Goal: Information Seeking & Learning: Compare options

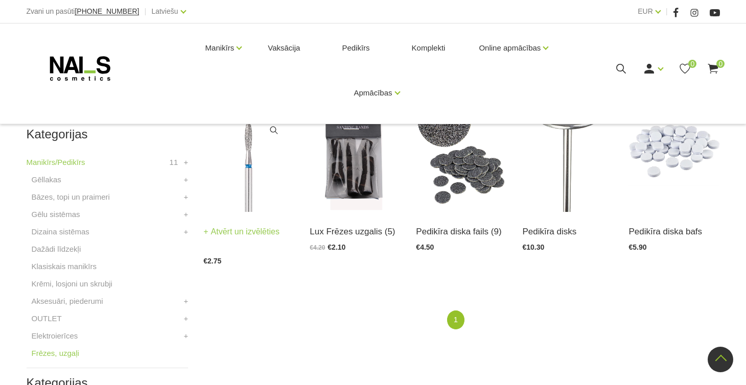
scroll to position [227, 0]
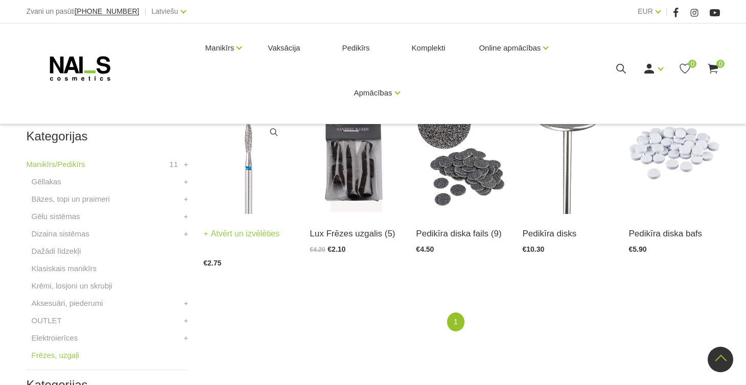
click at [246, 180] on img at bounding box center [248, 151] width 91 height 125
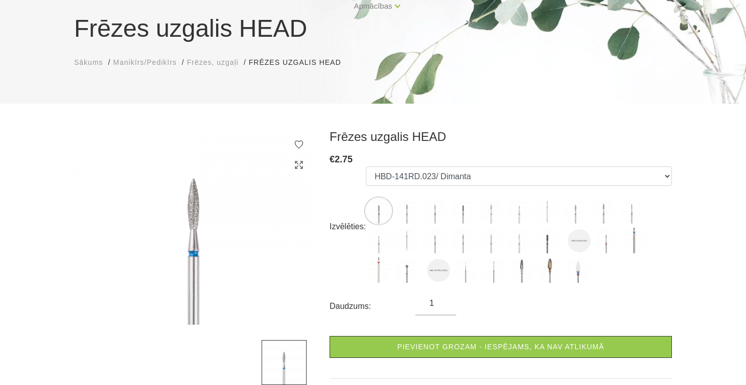
scroll to position [88, 0]
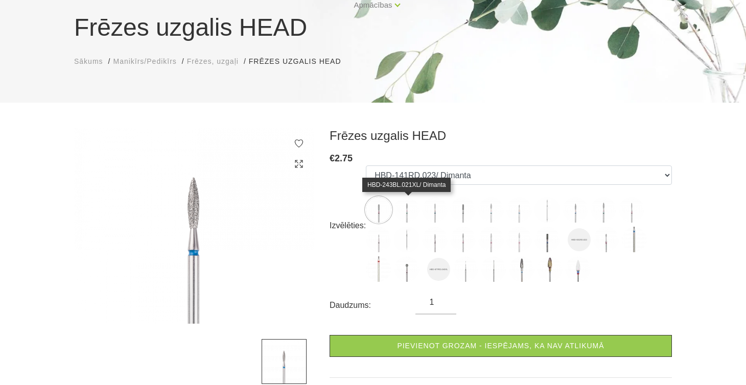
click at [409, 210] on img at bounding box center [407, 210] width 26 height 26
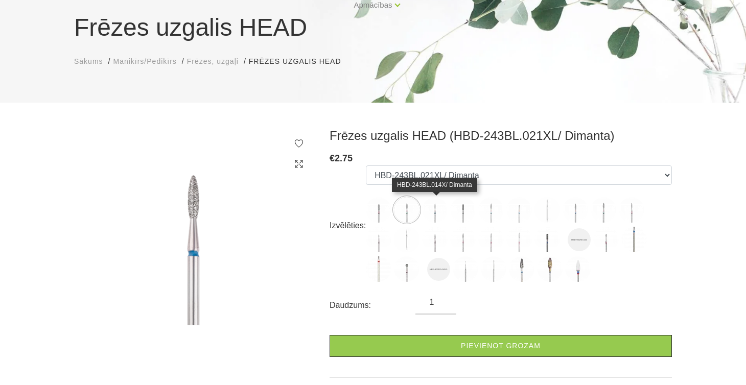
click at [432, 211] on img at bounding box center [435, 210] width 26 height 26
click at [466, 210] on img at bounding box center [463, 210] width 26 height 26
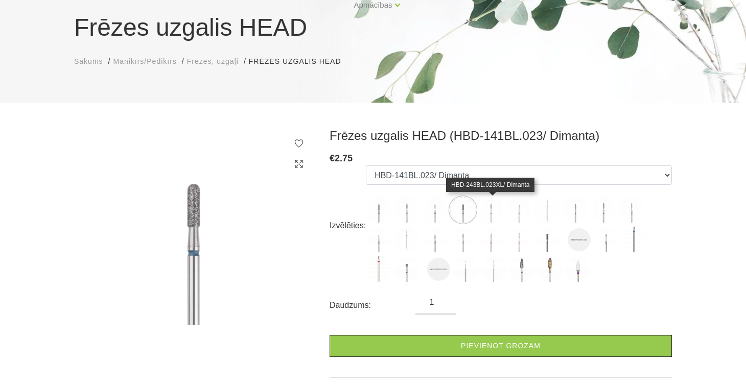
click at [490, 211] on img at bounding box center [491, 210] width 26 height 26
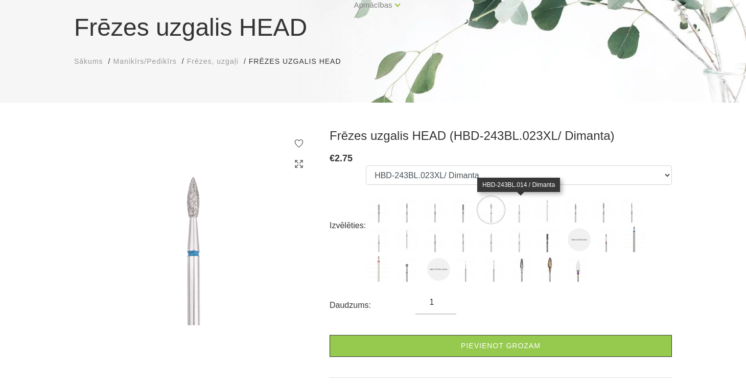
click at [519, 212] on img at bounding box center [519, 210] width 26 height 26
click at [544, 209] on img at bounding box center [547, 210] width 26 height 26
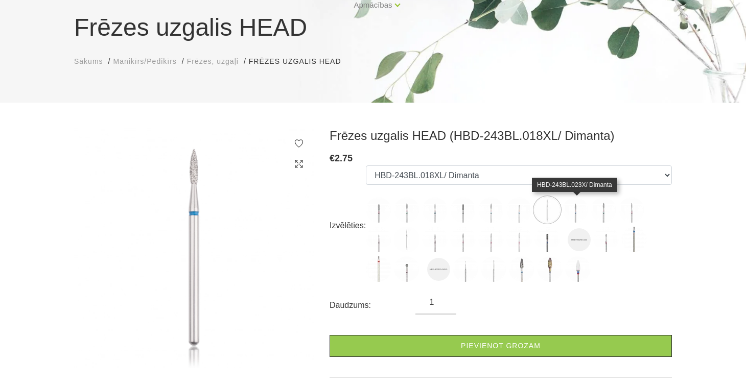
click at [578, 208] on img at bounding box center [575, 210] width 26 height 26
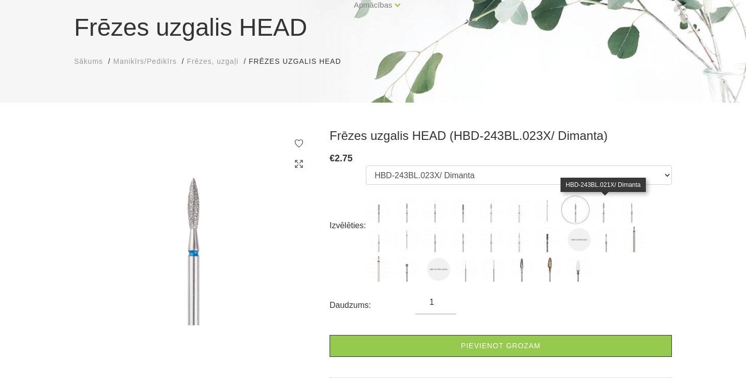
click at [605, 210] on img at bounding box center [603, 210] width 26 height 26
click at [635, 210] on img at bounding box center [631, 210] width 26 height 26
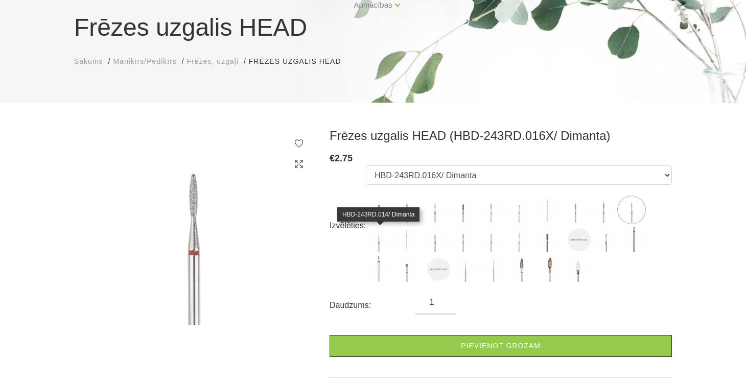
click at [378, 241] on img at bounding box center [379, 240] width 26 height 26
click at [405, 242] on img at bounding box center [407, 240] width 26 height 26
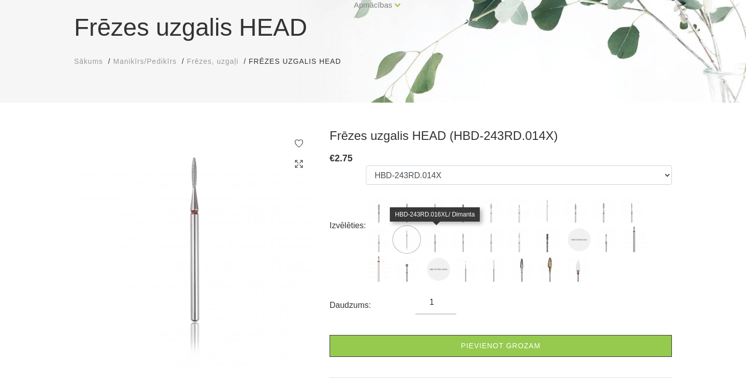
click at [435, 240] on img at bounding box center [435, 240] width 26 height 26
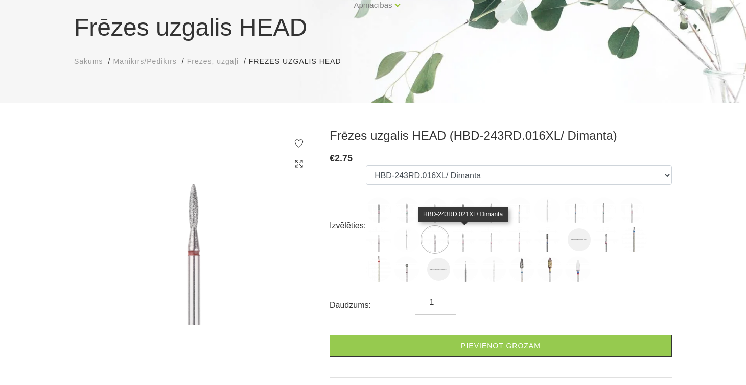
click at [463, 240] on img at bounding box center [463, 240] width 26 height 26
click at [438, 241] on img at bounding box center [435, 240] width 26 height 26
click at [490, 237] on img at bounding box center [491, 240] width 26 height 26
click at [465, 238] on img at bounding box center [463, 240] width 26 height 26
click at [439, 240] on img at bounding box center [435, 240] width 26 height 26
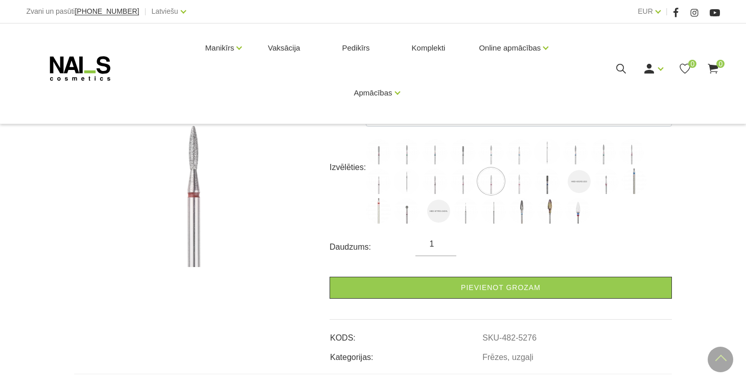
scroll to position [143, 0]
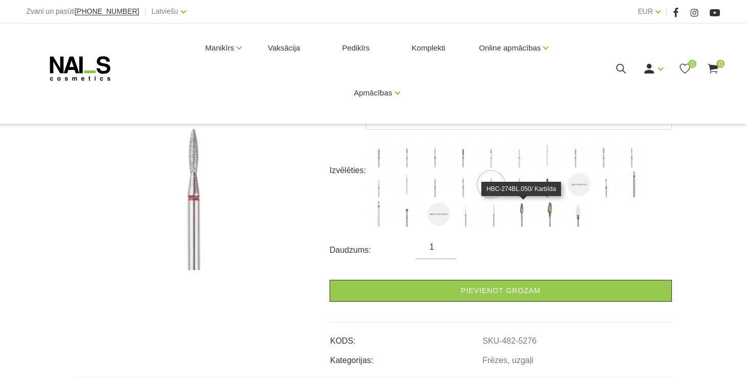
click at [521, 215] on img at bounding box center [522, 214] width 26 height 26
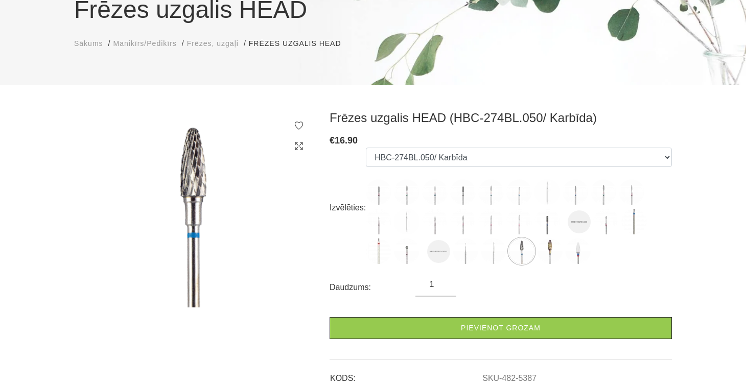
scroll to position [103, 0]
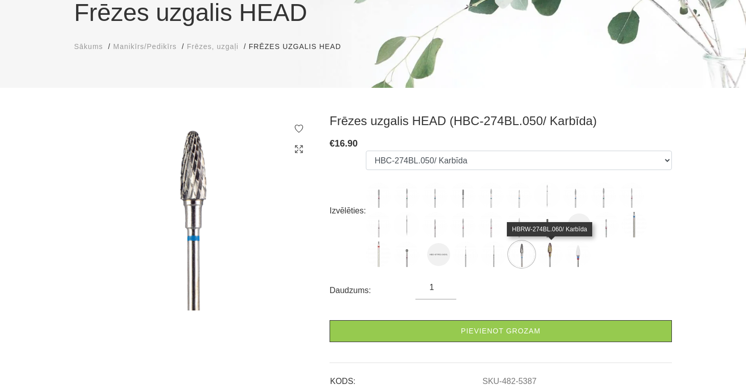
click at [552, 248] on img at bounding box center [550, 255] width 26 height 26
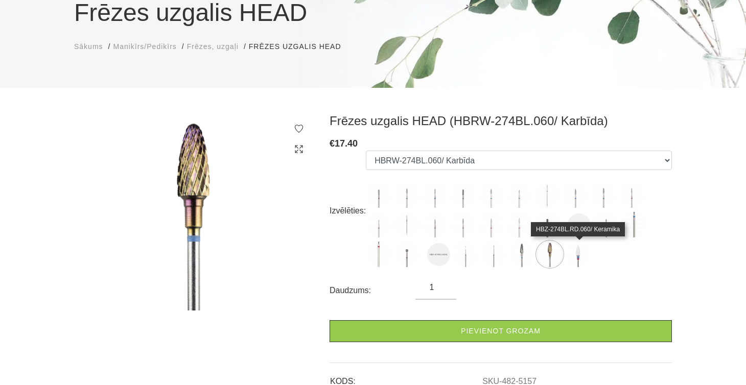
click at [579, 252] on img at bounding box center [578, 255] width 26 height 26
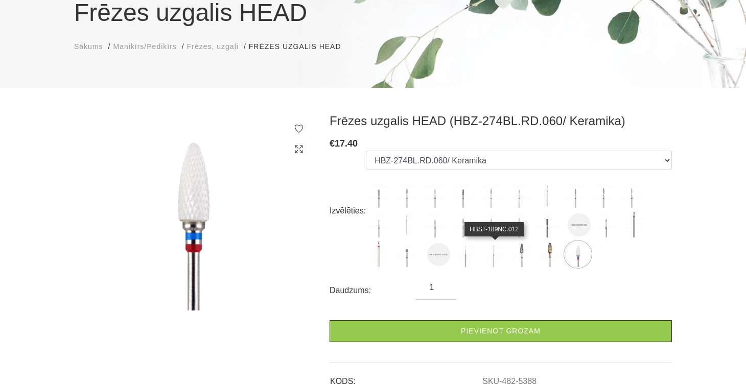
click at [498, 260] on img at bounding box center [494, 255] width 26 height 26
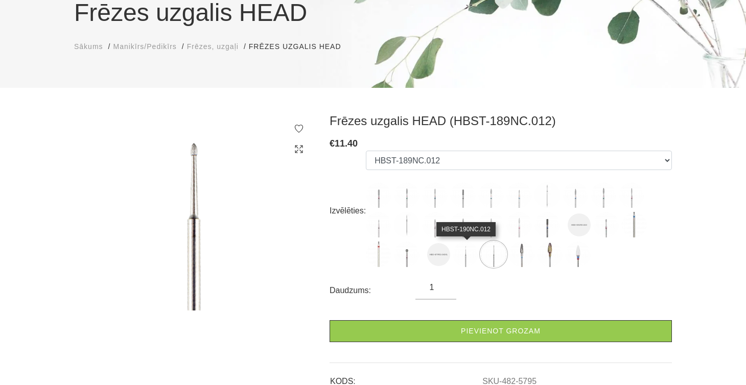
click at [466, 260] on img at bounding box center [465, 255] width 26 height 26
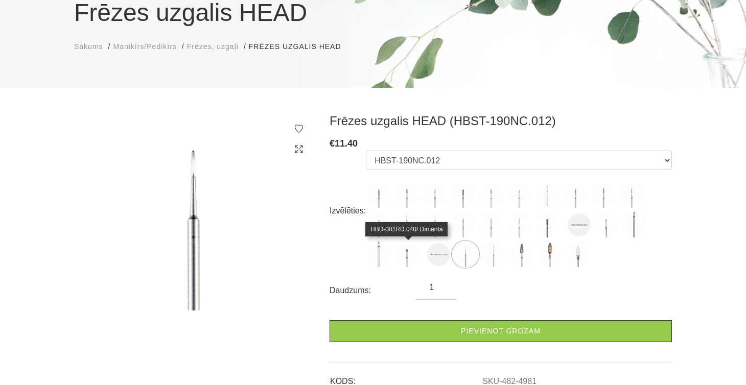
click at [409, 261] on img at bounding box center [407, 255] width 26 height 26
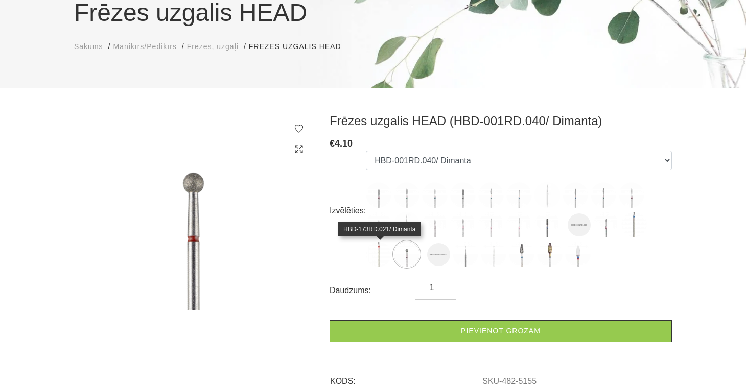
click at [381, 257] on img at bounding box center [379, 255] width 26 height 26
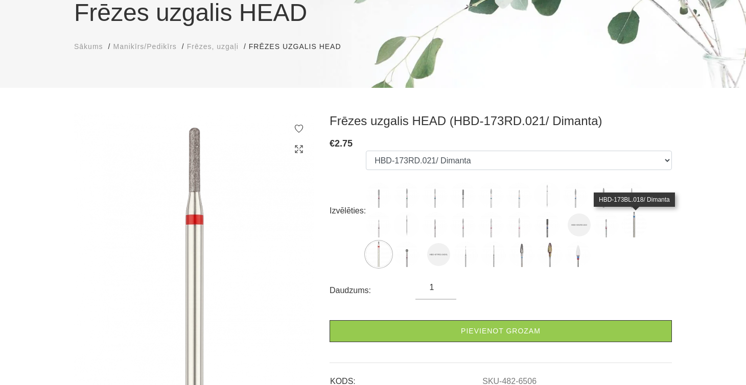
click at [635, 227] on img at bounding box center [634, 225] width 26 height 26
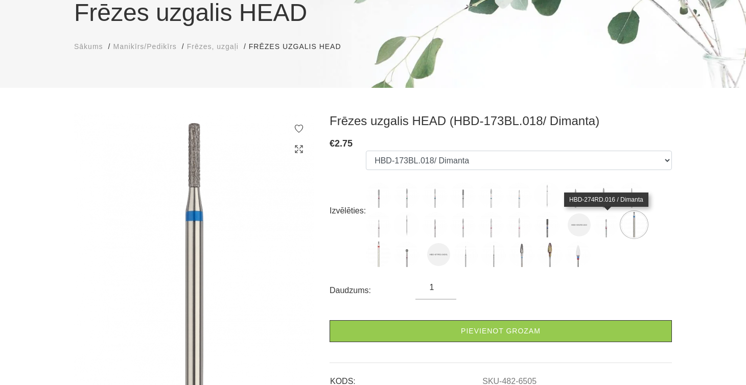
click at [606, 223] on img at bounding box center [606, 225] width 26 height 26
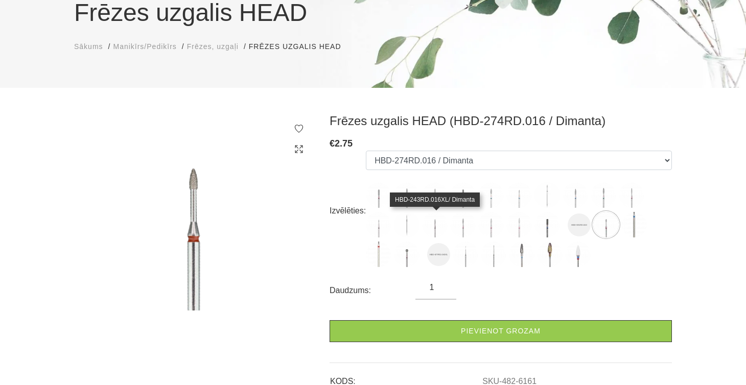
click at [436, 223] on img at bounding box center [435, 225] width 26 height 26
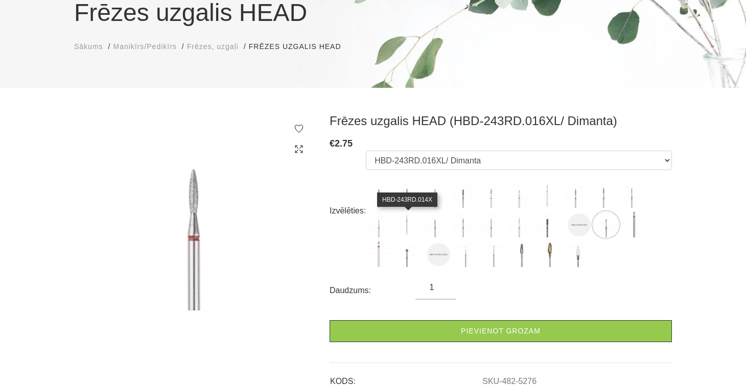
click at [401, 223] on img at bounding box center [407, 225] width 26 height 26
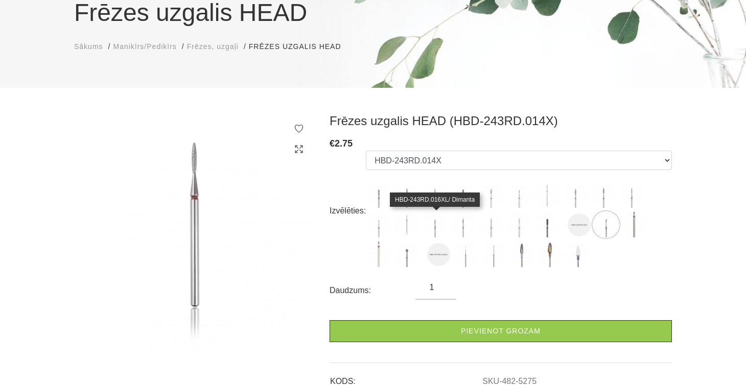
click at [437, 224] on img at bounding box center [435, 225] width 26 height 26
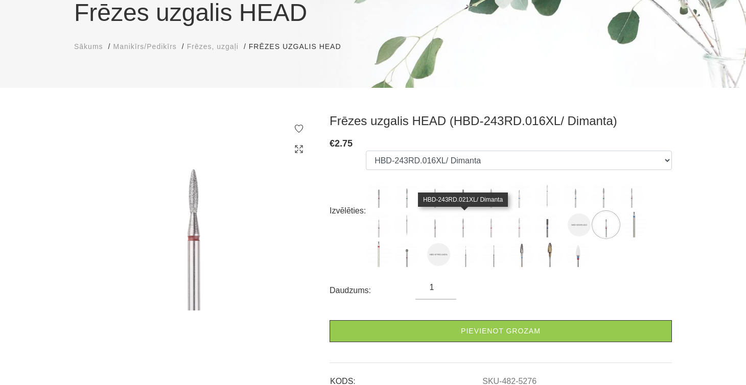
click at [462, 225] on img at bounding box center [463, 225] width 26 height 26
click at [437, 226] on img at bounding box center [435, 225] width 26 height 26
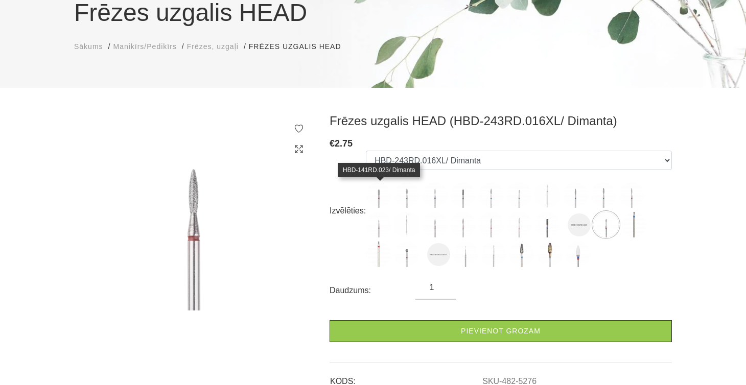
click at [381, 195] on img at bounding box center [379, 195] width 26 height 26
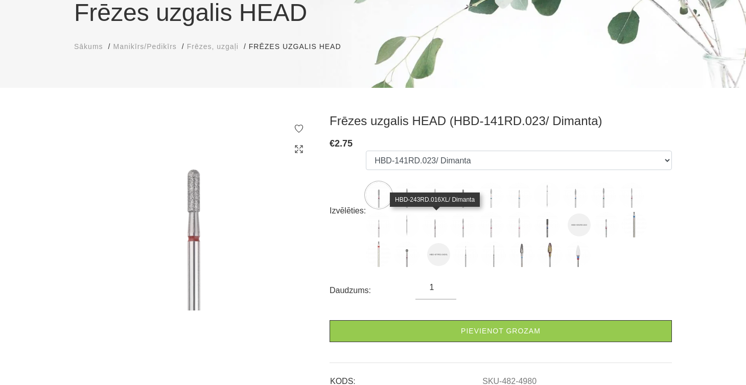
click at [439, 230] on img at bounding box center [435, 225] width 26 height 26
click at [465, 231] on img at bounding box center [463, 225] width 26 height 26
click at [440, 226] on img at bounding box center [435, 225] width 26 height 26
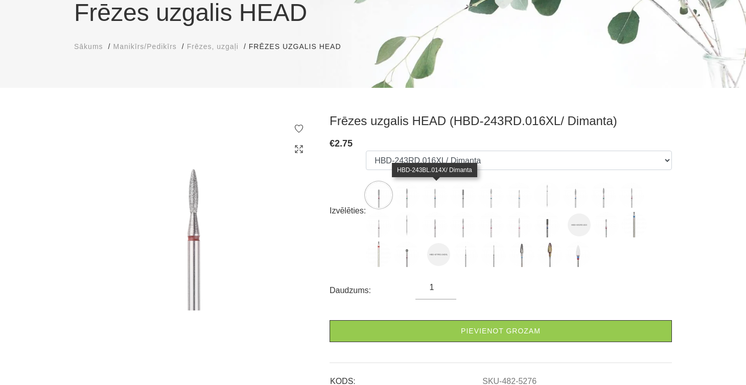
click at [436, 196] on img at bounding box center [435, 195] width 26 height 26
click at [463, 196] on img at bounding box center [463, 195] width 26 height 26
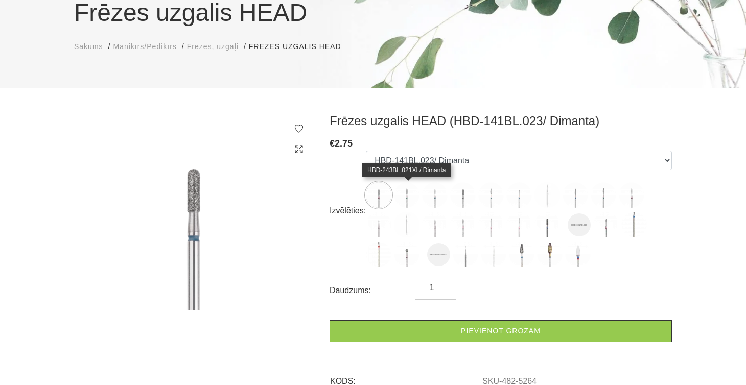
click at [410, 196] on img at bounding box center [407, 195] width 26 height 26
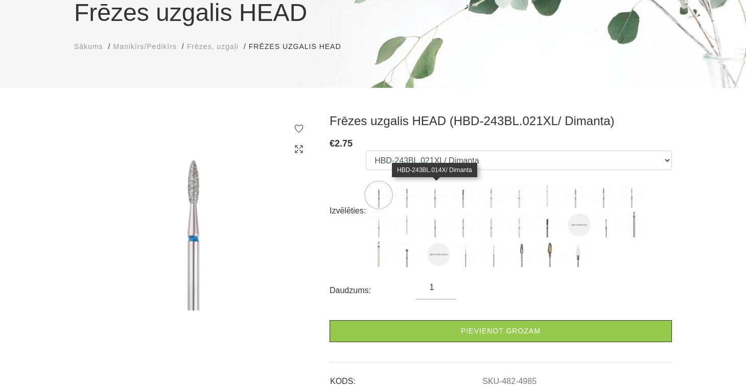
click at [434, 197] on img at bounding box center [435, 195] width 26 height 26
select select "5263"
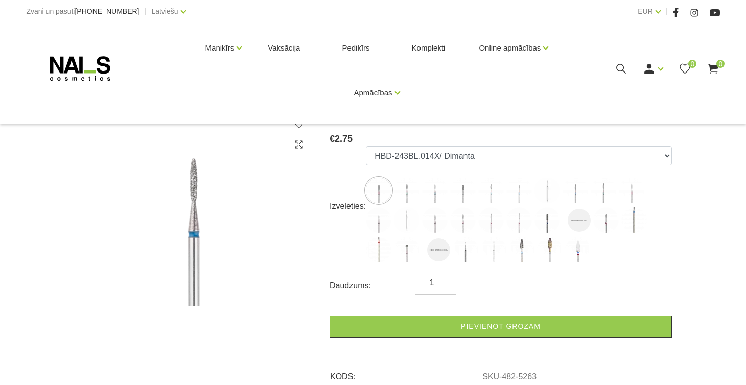
scroll to position [137, 0]
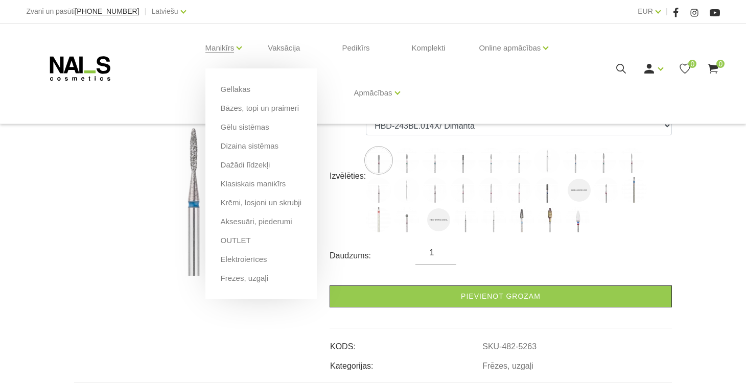
click at [234, 49] on li "Manikīrs Gēllakas Bāzes, topi un praimeri Gēlu sistēmas Dizaina sistēmas Dažādi…" at bounding box center [220, 48] width 55 height 41
click at [257, 279] on link "Frēzes, uzgaļi" at bounding box center [244, 278] width 47 height 11
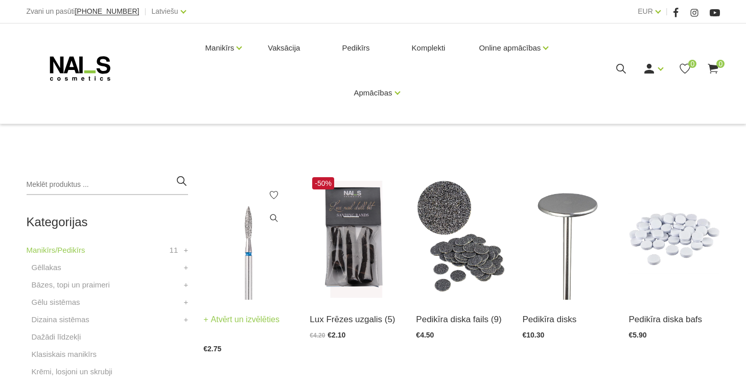
scroll to position [157, 0]
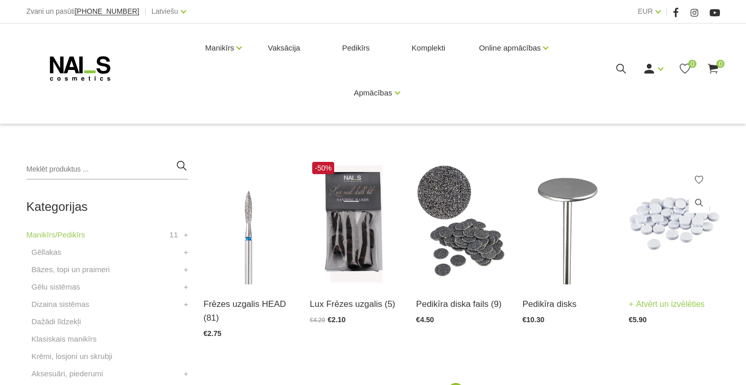
click at [670, 223] on img at bounding box center [673, 221] width 91 height 125
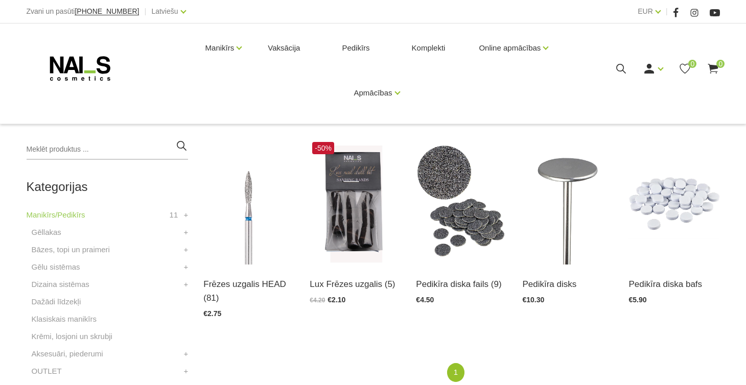
scroll to position [178, 0]
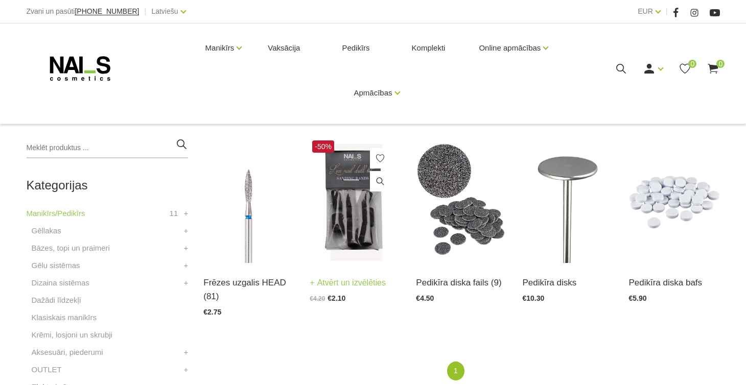
click at [357, 215] on img at bounding box center [354, 200] width 91 height 125
click at [559, 224] on img at bounding box center [567, 200] width 91 height 125
click at [252, 220] on img at bounding box center [248, 200] width 91 height 125
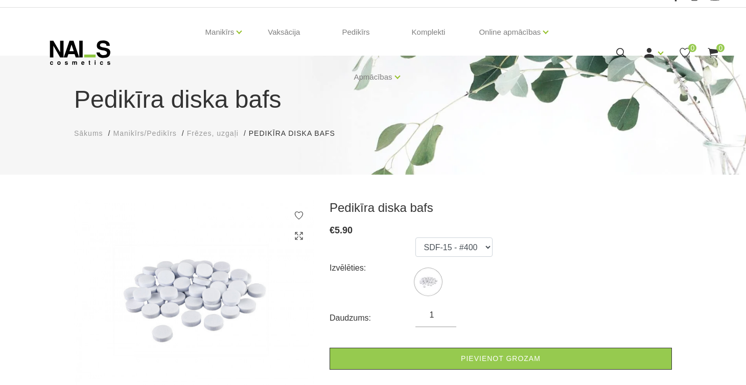
scroll to position [21, 0]
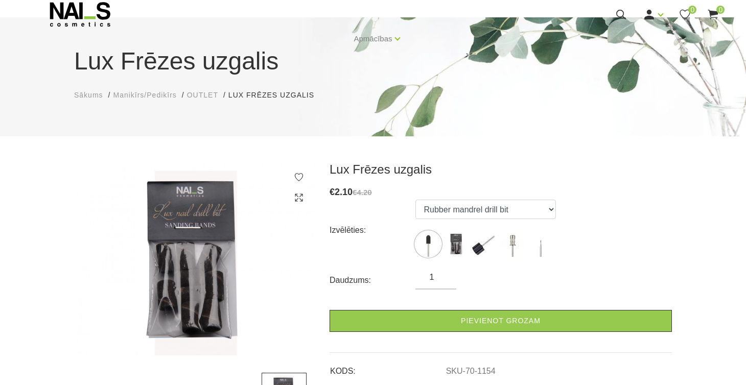
scroll to position [56, 0]
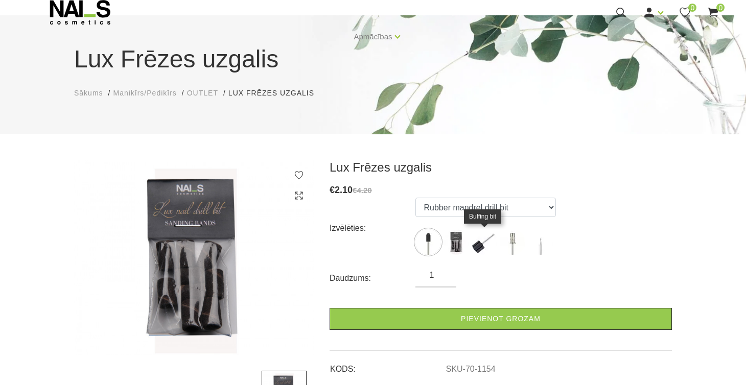
click at [480, 245] on img at bounding box center [484, 242] width 26 height 26
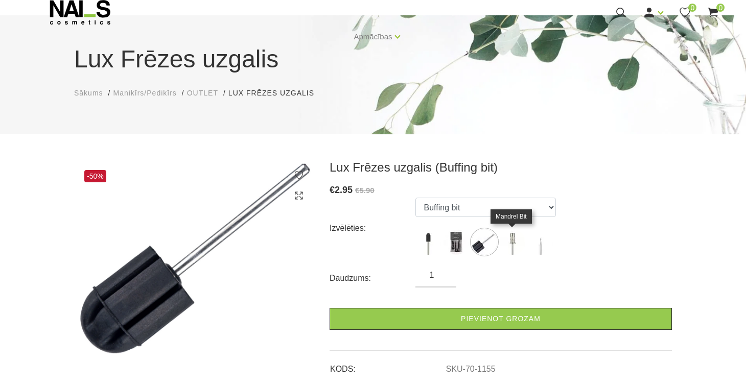
click at [511, 245] on img at bounding box center [512, 242] width 26 height 26
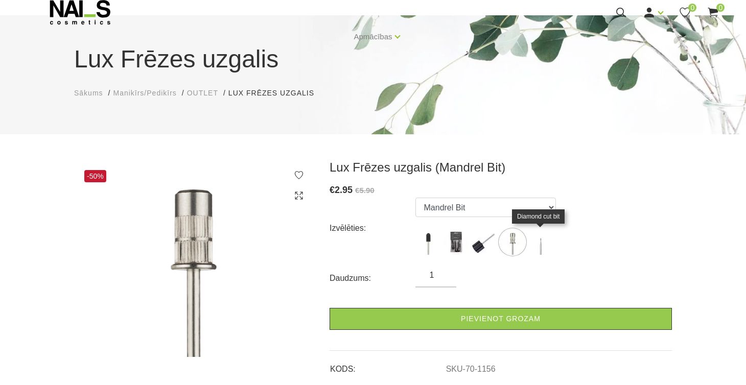
click at [540, 245] on img at bounding box center [541, 242] width 26 height 26
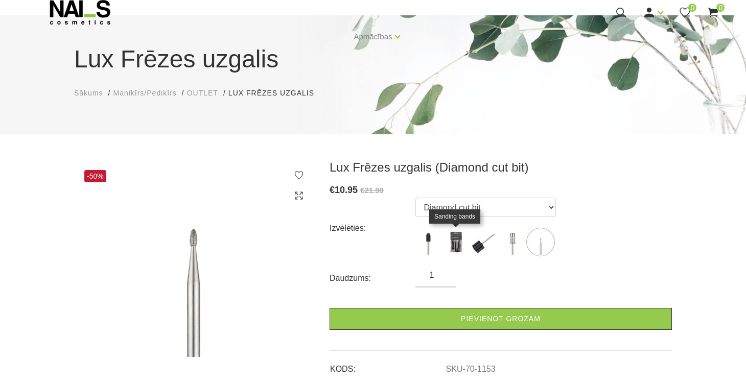
click at [455, 243] on img at bounding box center [456, 242] width 26 height 26
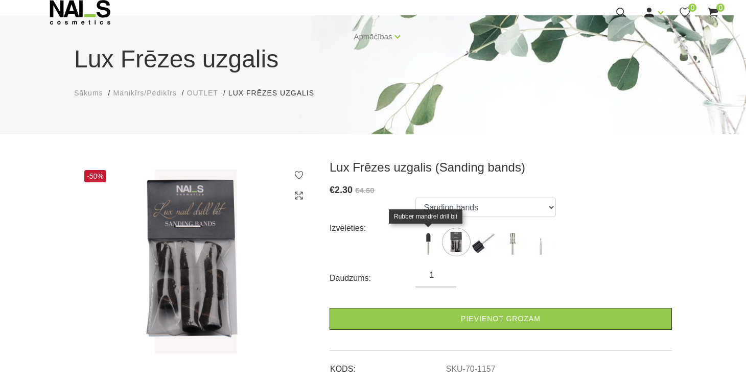
click at [428, 244] on img at bounding box center [428, 242] width 26 height 26
select select "1154"
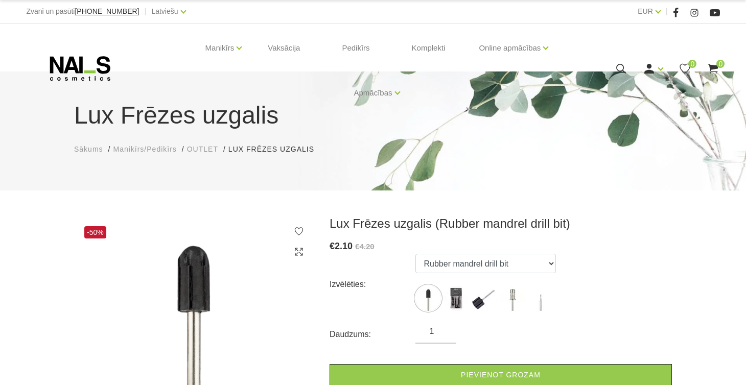
scroll to position [0, 0]
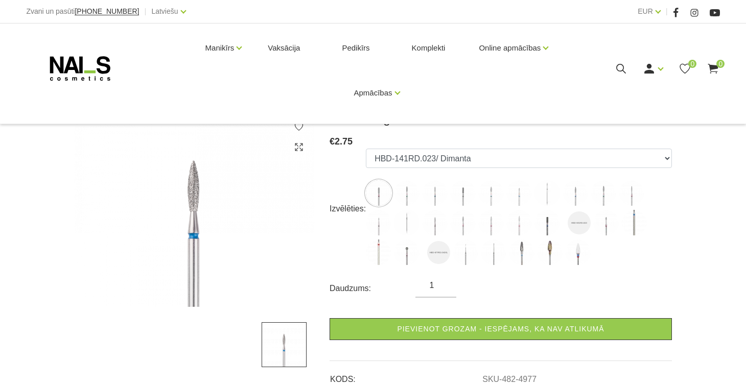
scroll to position [93, 0]
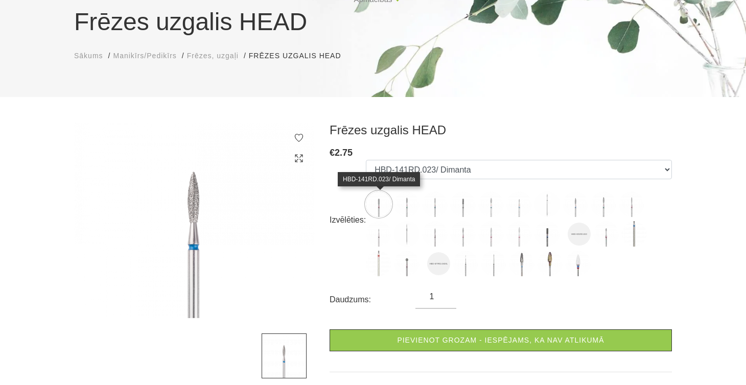
click at [380, 204] on img at bounding box center [379, 205] width 26 height 26
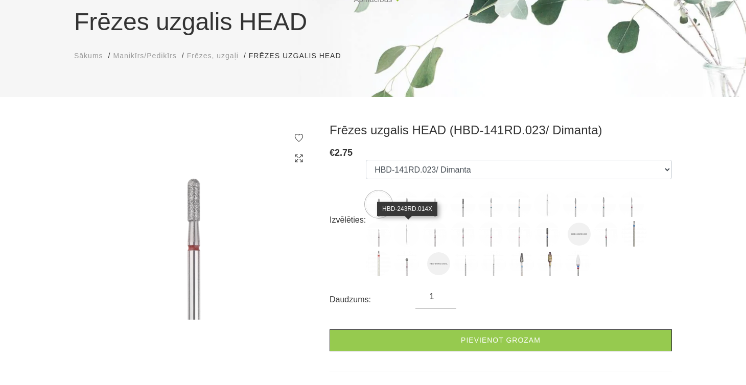
click at [411, 232] on img at bounding box center [407, 234] width 26 height 26
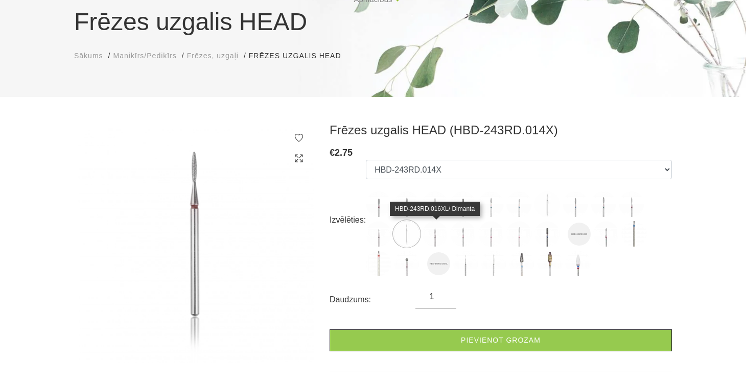
click at [432, 235] on img at bounding box center [435, 234] width 26 height 26
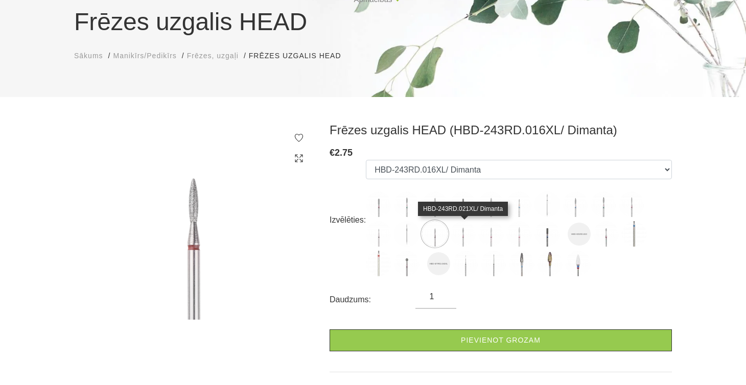
click at [462, 238] on img at bounding box center [463, 234] width 26 height 26
click at [435, 238] on img at bounding box center [435, 234] width 26 height 26
click at [412, 237] on img at bounding box center [407, 234] width 26 height 26
select select "5275"
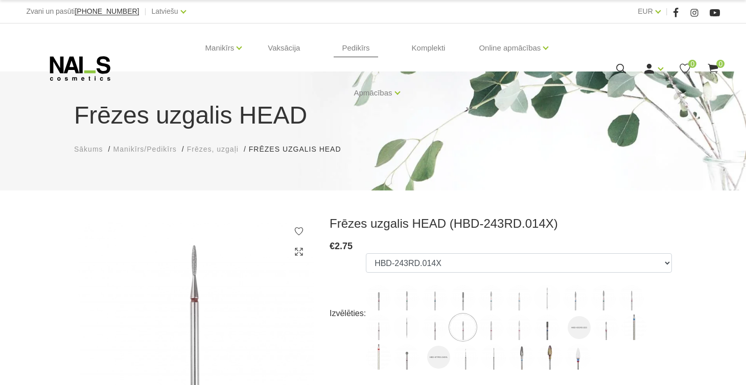
scroll to position [0, 0]
